Goal: Transaction & Acquisition: Purchase product/service

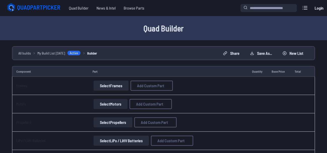
click at [110, 81] on button "Select Frames" at bounding box center [111, 86] width 35 height 10
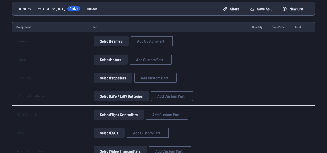
scroll to position [53, 0]
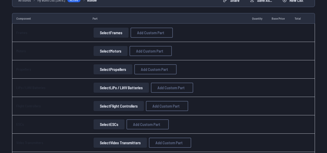
click at [112, 31] on button "Select Frames" at bounding box center [111, 33] width 35 height 10
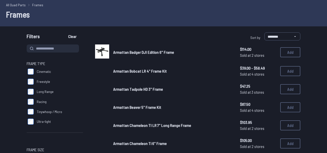
scroll to position [20, 0]
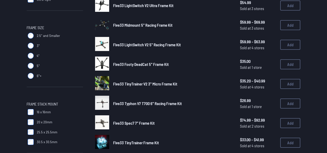
scroll to position [143, 0]
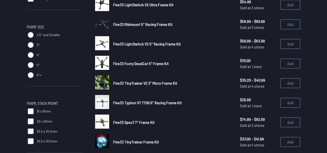
click at [106, 126] on img at bounding box center [102, 122] width 14 height 14
